Goal: Go to known website: Access a specific website the user already knows

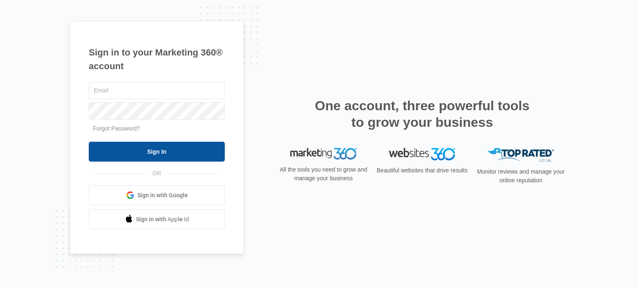
type input "[EMAIL_ADDRESS][DOMAIN_NAME]"
click at [129, 152] on input "Sign In" at bounding box center [157, 152] width 136 height 20
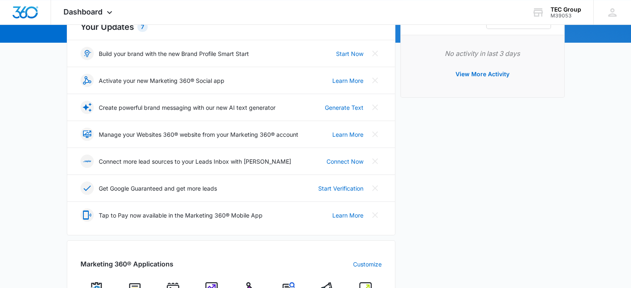
scroll to position [166, 0]
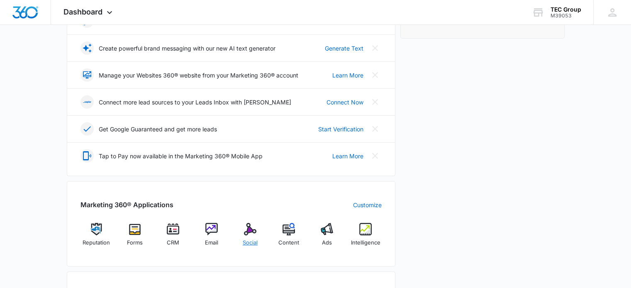
drag, startPoint x: 251, startPoint y: 234, endPoint x: 255, endPoint y: 232, distance: 5.0
click at [251, 234] on img at bounding box center [250, 229] width 12 height 12
